Goal: Find specific page/section: Find specific page/section

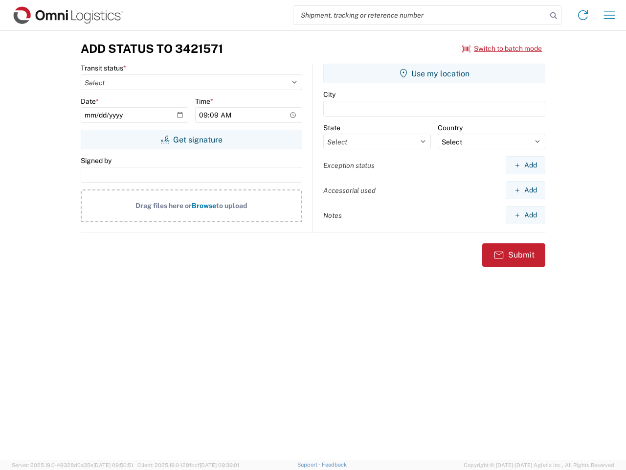
click at [420, 15] on input "search" at bounding box center [421, 15] width 254 height 19
click at [554, 16] on icon at bounding box center [554, 16] width 14 height 14
click at [583, 15] on icon at bounding box center [584, 15] width 16 height 16
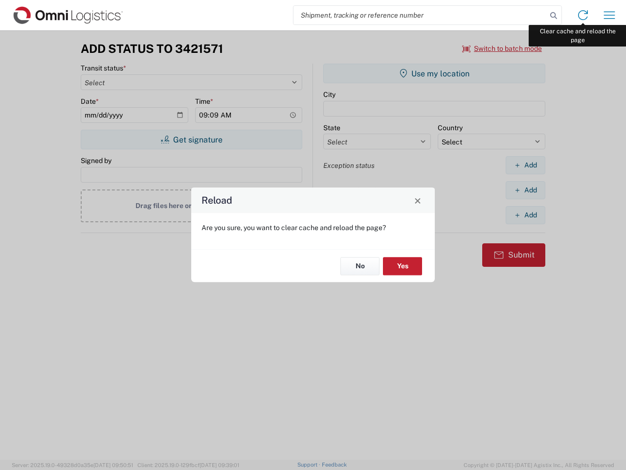
click at [610, 15] on div "Reload Are you sure, you want to clear cache and reload the page? No Yes" at bounding box center [313, 235] width 626 height 470
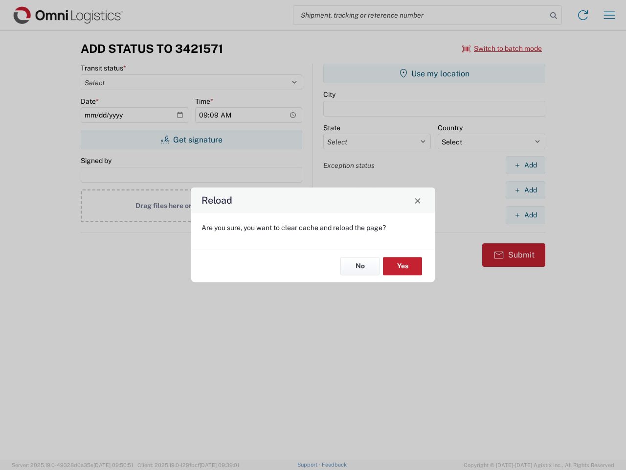
click at [503, 48] on div "Reload Are you sure, you want to clear cache and reload the page? No Yes" at bounding box center [313, 235] width 626 height 470
click at [191, 139] on div "Reload Are you sure, you want to clear cache and reload the page? No Yes" at bounding box center [313, 235] width 626 height 470
click at [435, 73] on div "Reload Are you sure, you want to clear cache and reload the page? No Yes" at bounding box center [313, 235] width 626 height 470
click at [526, 165] on div "Reload Are you sure, you want to clear cache and reload the page? No Yes" at bounding box center [313, 235] width 626 height 470
click at [526, 190] on div "Reload Are you sure, you want to clear cache and reload the page? No Yes" at bounding box center [313, 235] width 626 height 470
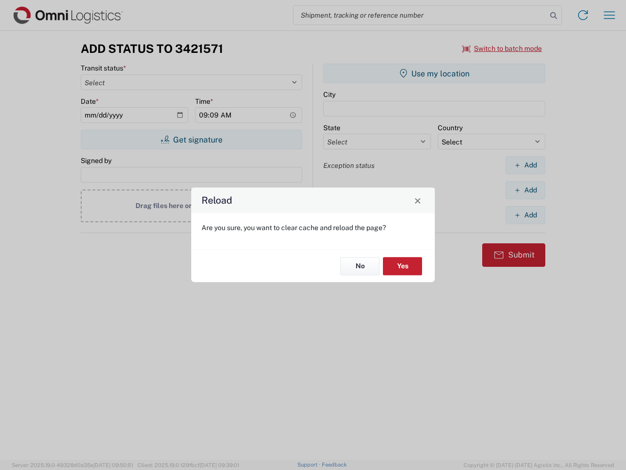
click at [526, 215] on div "Reload Are you sure, you want to clear cache and reload the page? No Yes" at bounding box center [313, 235] width 626 height 470
